Goal: Task Accomplishment & Management: Use online tool/utility

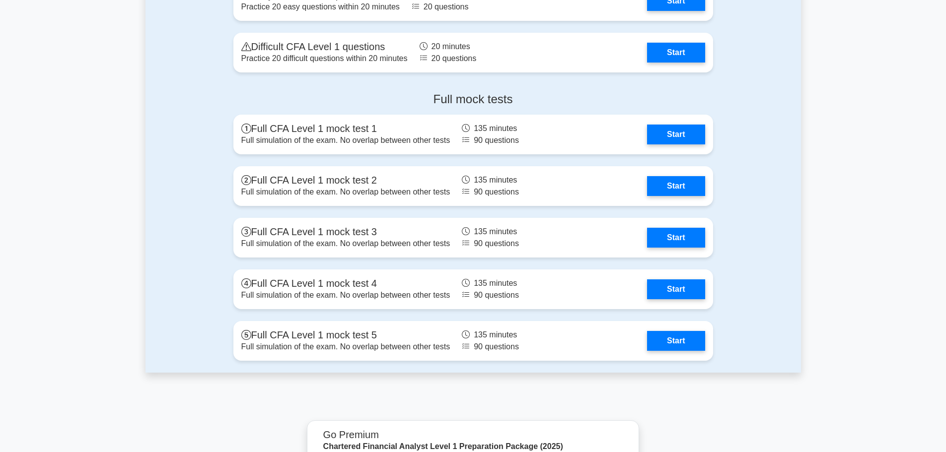
scroll to position [1340, 0]
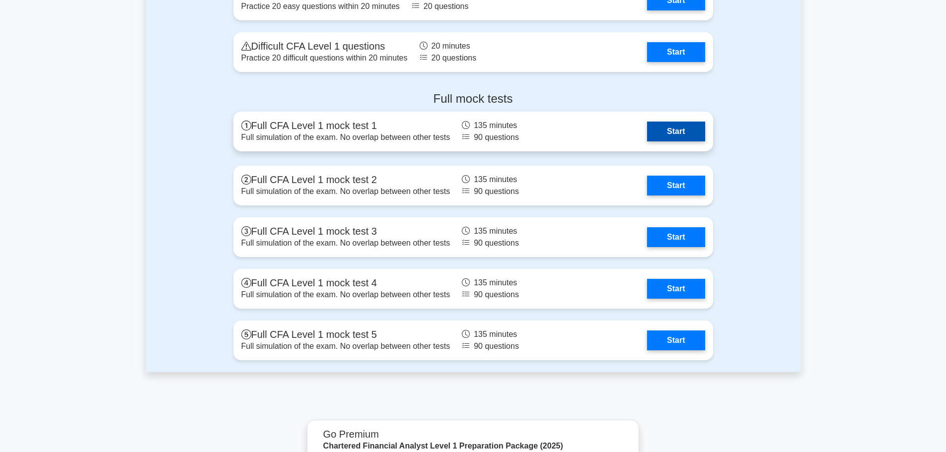
click at [674, 126] on link "Start" at bounding box center [676, 132] width 58 height 20
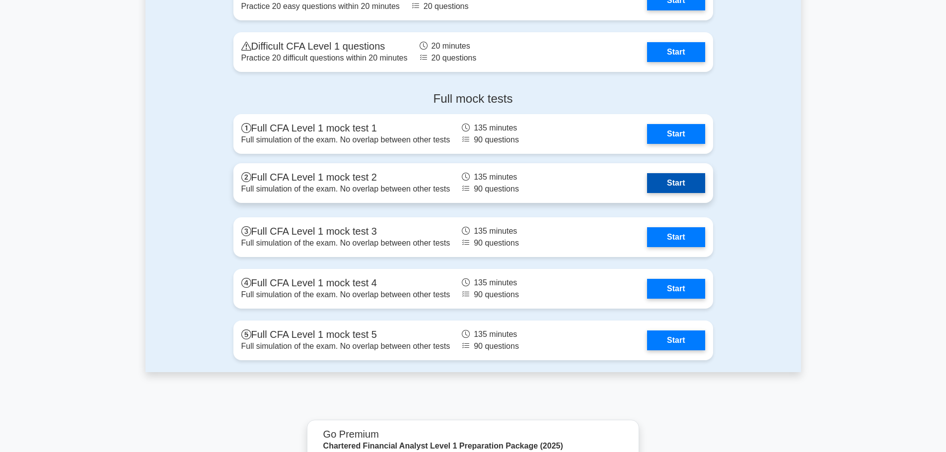
click at [691, 189] on link "Start" at bounding box center [676, 183] width 58 height 20
